Goal: Information Seeking & Learning: Find specific fact

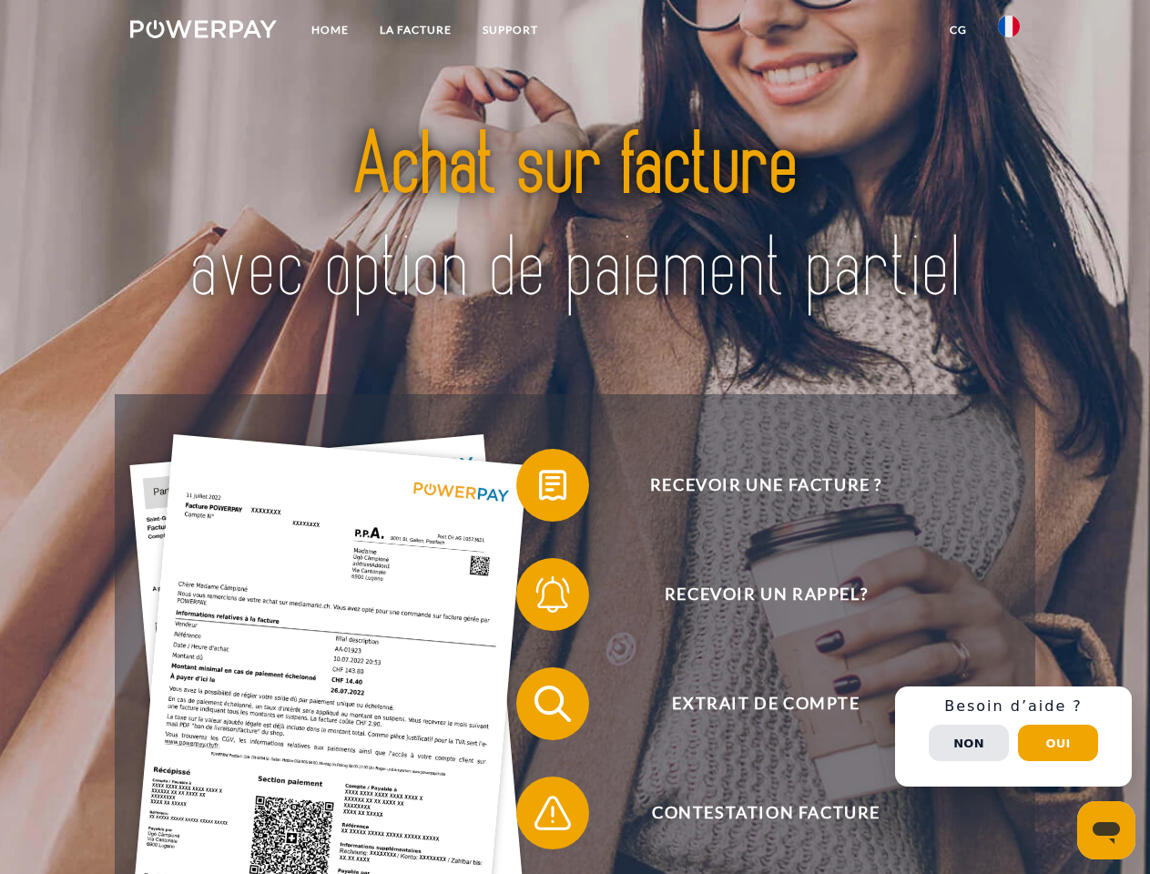
click at [203, 32] on img at bounding box center [203, 29] width 147 height 18
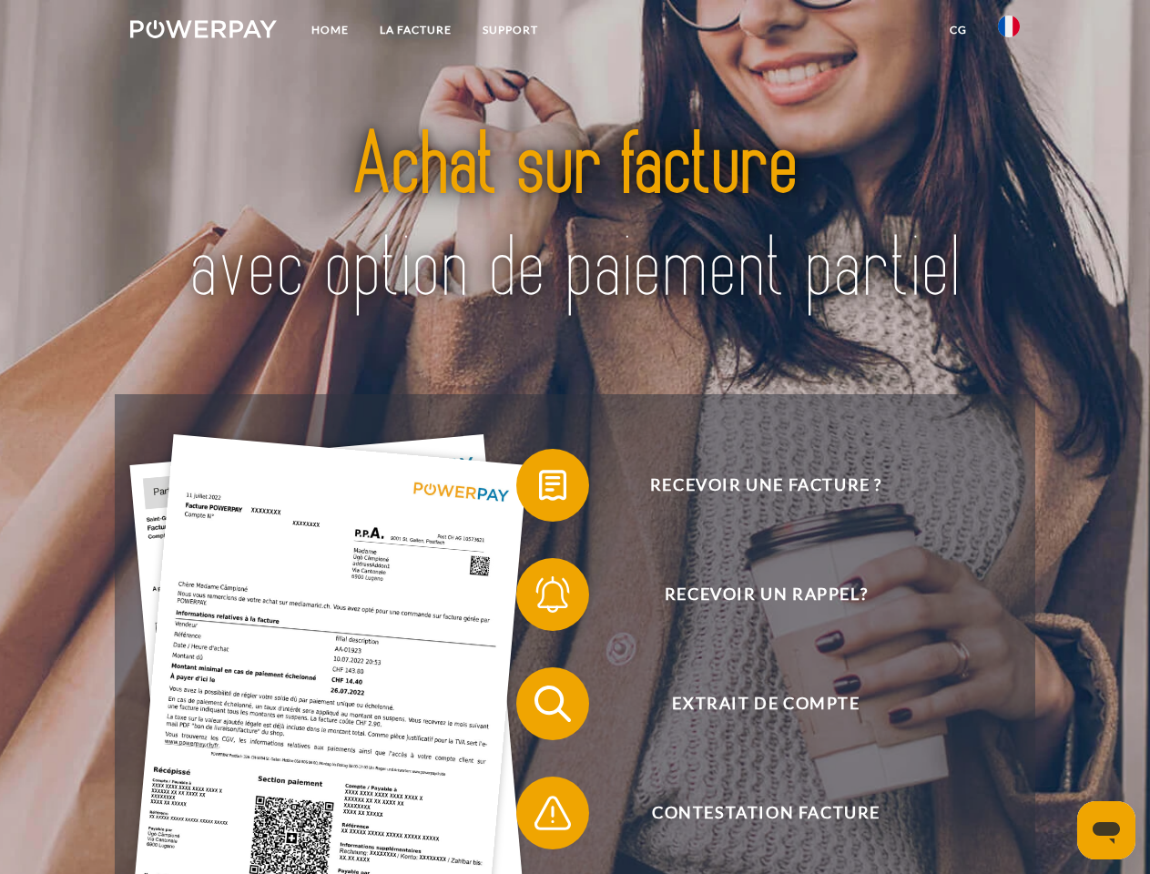
click at [1009, 32] on img at bounding box center [1009, 26] width 22 height 22
click at [958, 30] on link "CG" at bounding box center [958, 30] width 48 height 33
click at [539, 489] on span at bounding box center [525, 485] width 91 height 91
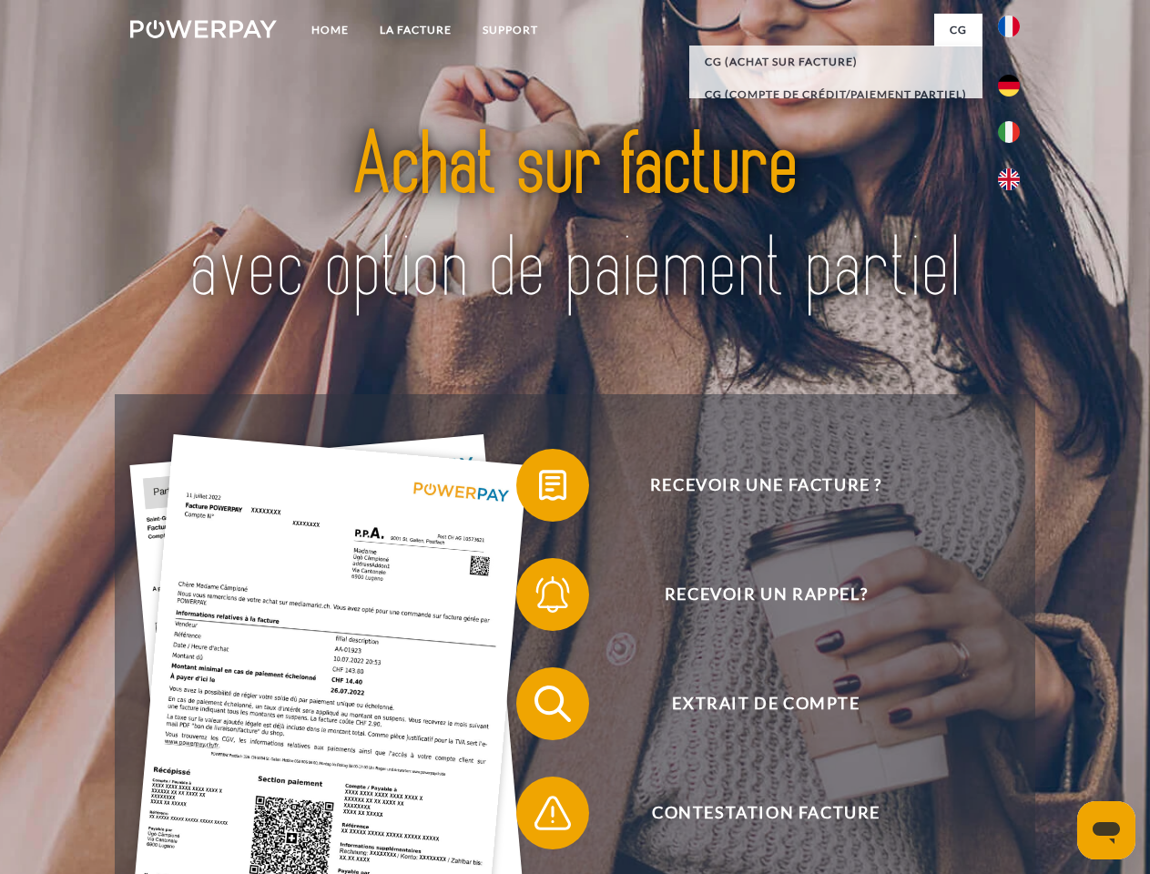
click at [539, 598] on span at bounding box center [525, 594] width 91 height 91
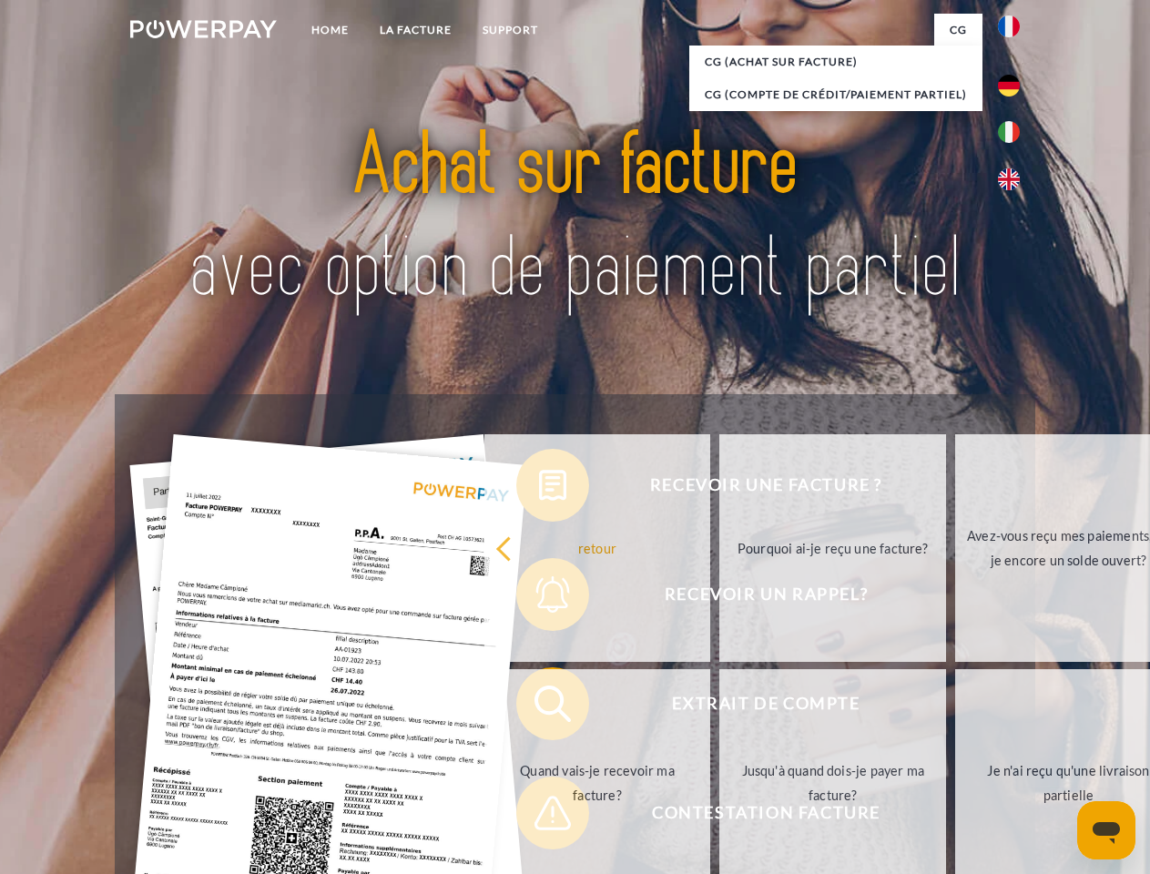
click at [719, 708] on link "Jusqu'à quand dois-je payer ma facture?" at bounding box center [832, 783] width 227 height 228
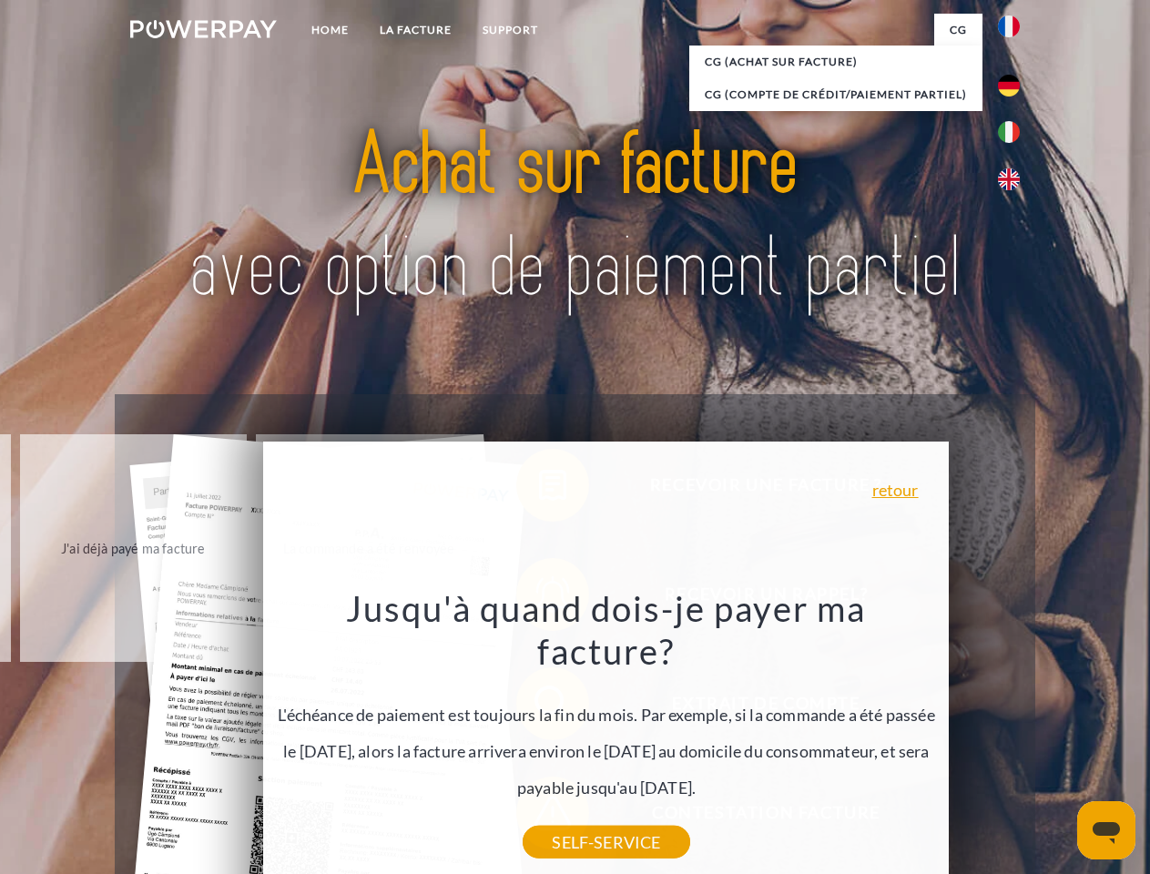
click at [1014, 737] on div "Recevoir une facture ? Recevoir un rappel? Extrait de compte retour" at bounding box center [575, 758] width 920 height 729
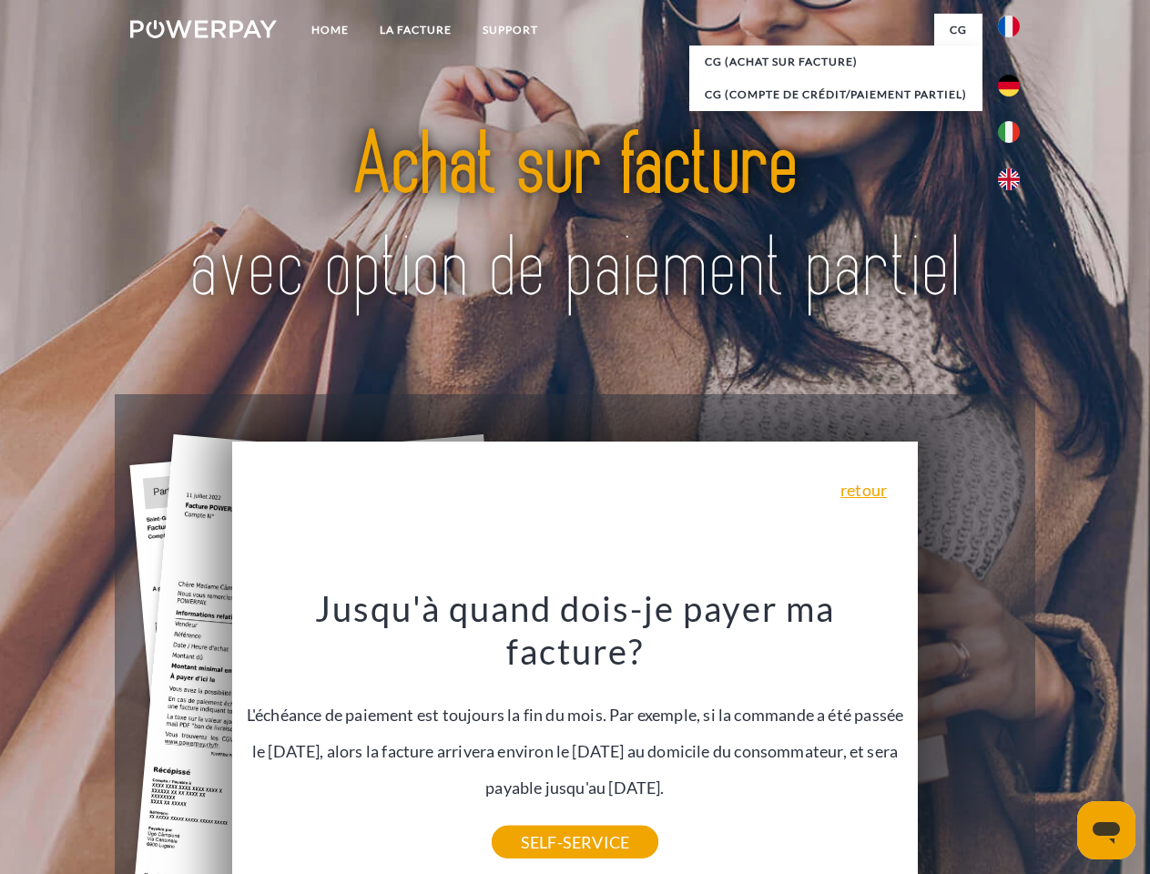
click at [969, 740] on span "Extrait de compte" at bounding box center [766, 703] width 446 height 73
click at [1058, 743] on header "Home LA FACTURE Support" at bounding box center [575, 629] width 1150 height 1258
